Goal: Task Accomplishment & Management: Manage account settings

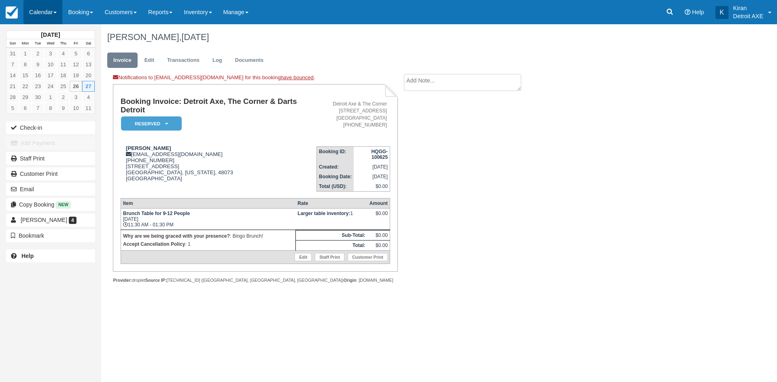
click at [42, 11] on link "Calendar" at bounding box center [42, 12] width 39 height 24
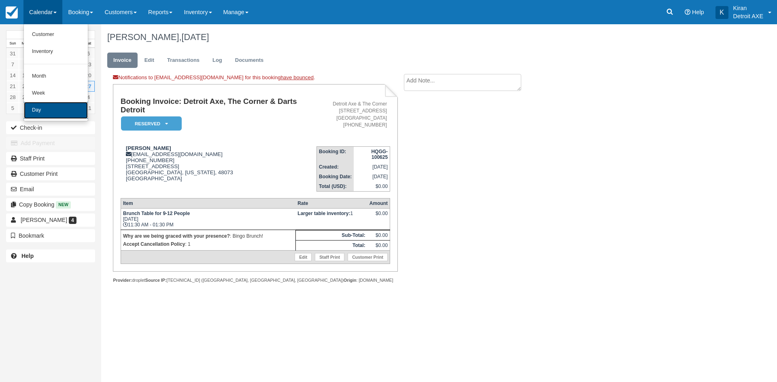
click at [55, 113] on link "Day" at bounding box center [56, 110] width 64 height 17
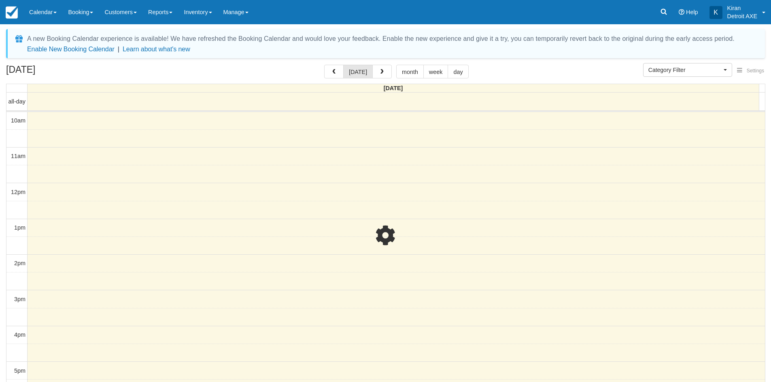
select select
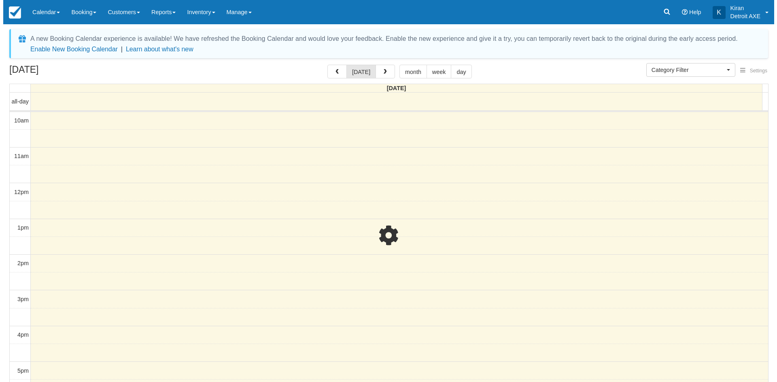
scroll to position [180, 0]
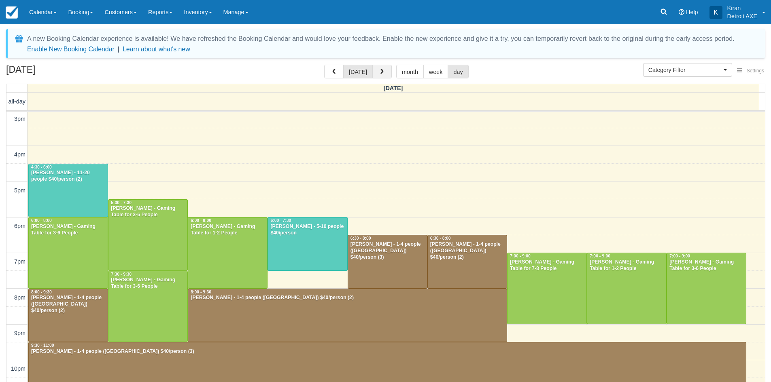
click at [380, 72] on span "button" at bounding box center [382, 72] width 6 height 6
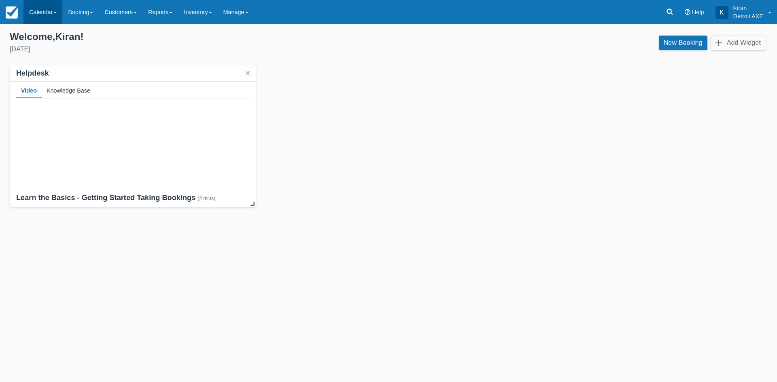
click at [60, 11] on link "Calendar" at bounding box center [42, 12] width 39 height 24
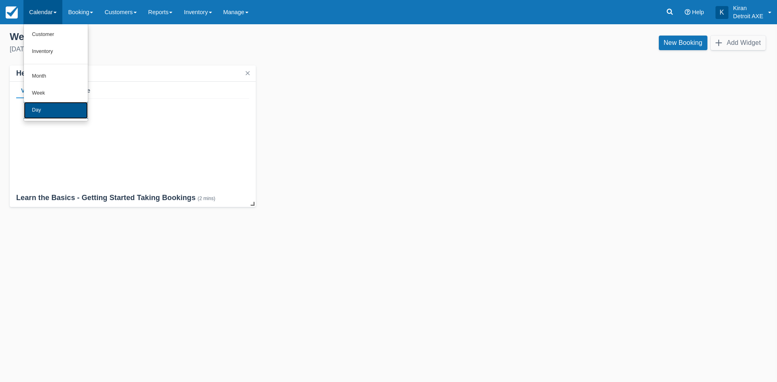
click at [53, 116] on link "Day" at bounding box center [56, 110] width 64 height 17
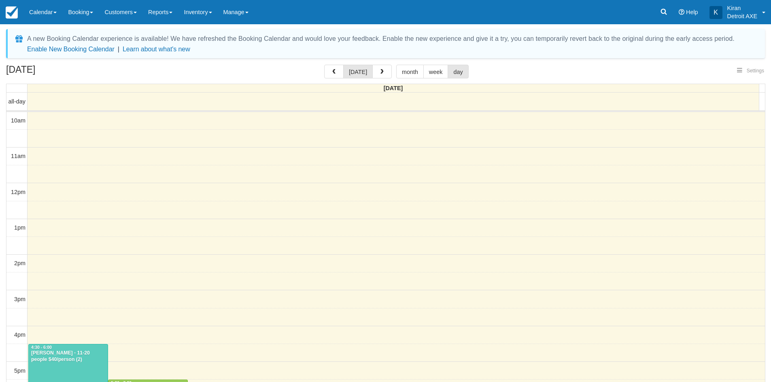
select select
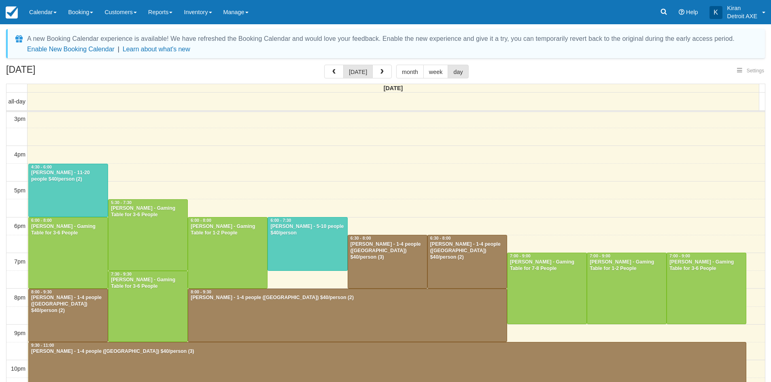
select select
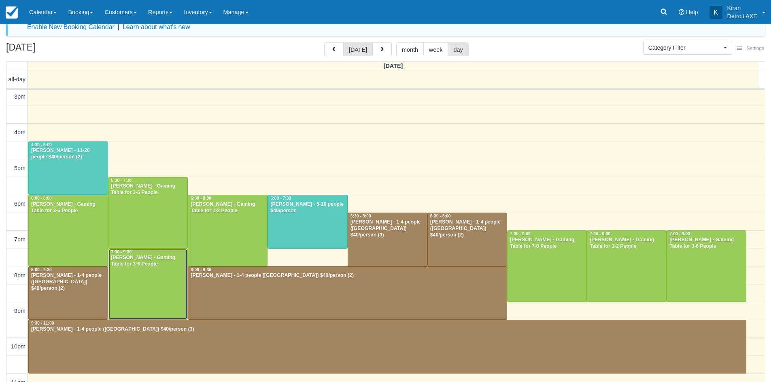
scroll to position [34, 0]
